Goal: Task Accomplishment & Management: Understand process/instructions

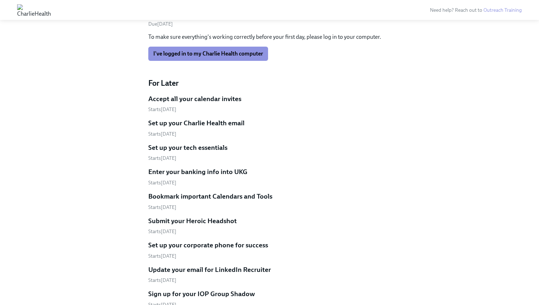
scroll to position [300, 0]
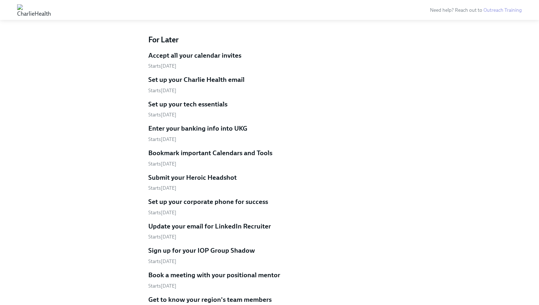
click at [208, 173] on link "Submit your Heroic Headshot Starts [DATE]" at bounding box center [269, 182] width 242 height 19
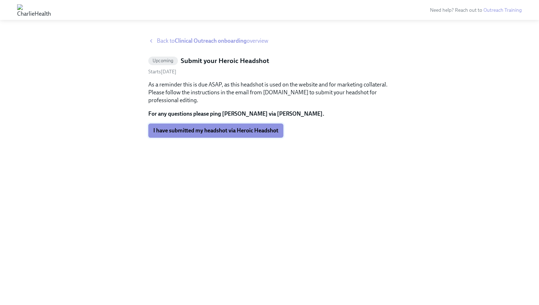
click at [205, 131] on span "I have submitted my headshot via Heroic Headshot" at bounding box center [215, 130] width 125 height 7
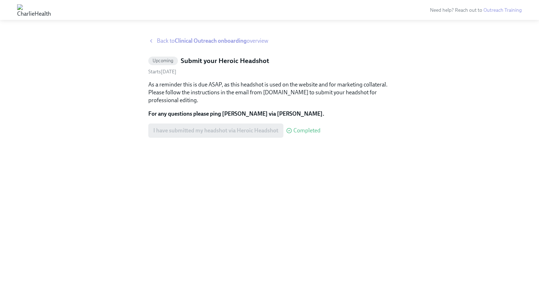
click at [171, 41] on span "Back to Clinical Outreach onboarding overview" at bounding box center [213, 41] width 112 height 8
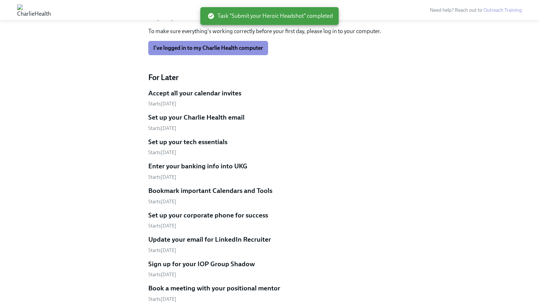
scroll to position [262, 0]
click at [163, 211] on h5 "Set up your corporate phone for success" at bounding box center [208, 215] width 120 height 9
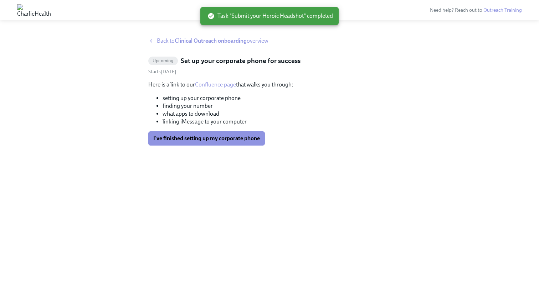
click at [161, 39] on span "Back to Clinical Outreach onboarding overview" at bounding box center [213, 41] width 112 height 8
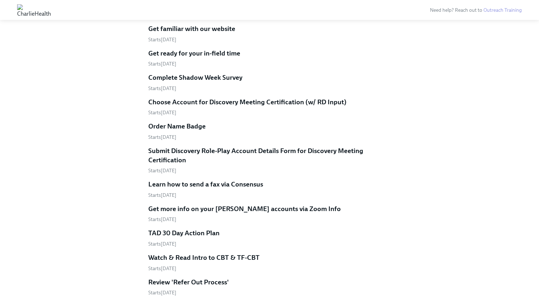
scroll to position [847, 0]
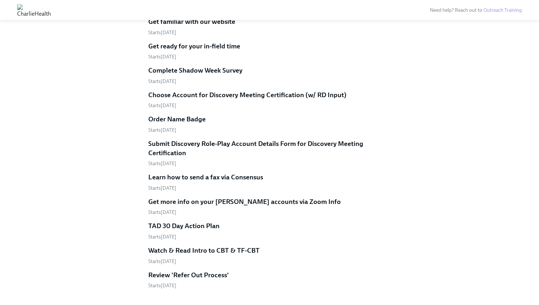
click at [156, 115] on h5 "Order Name Badge" at bounding box center [176, 119] width 57 height 9
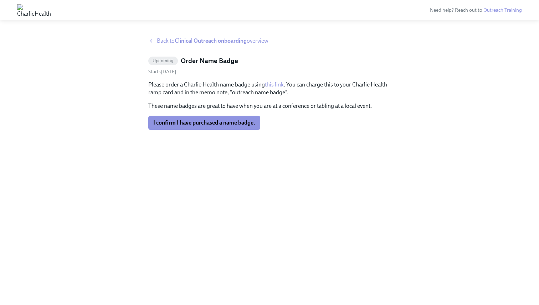
click at [166, 39] on span "Back to Clinical Outreach onboarding overview" at bounding box center [213, 41] width 112 height 8
